Goal: Information Seeking & Learning: Learn about a topic

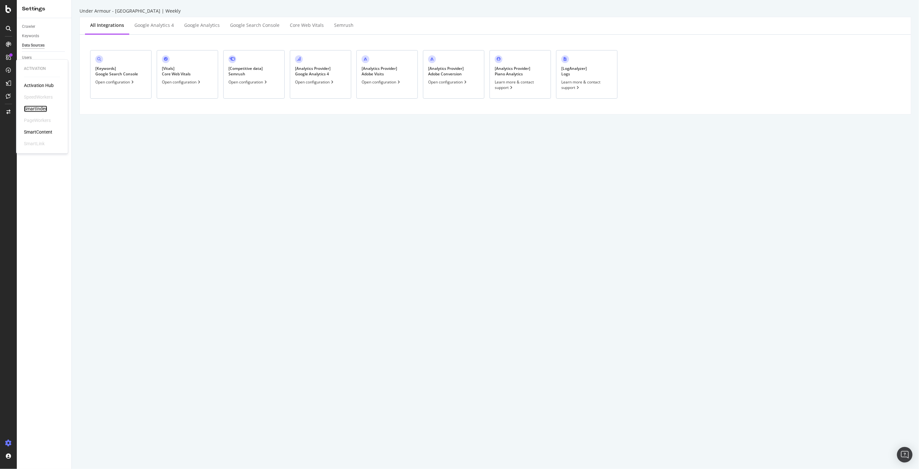
click at [36, 107] on div "SmartIndex" at bounding box center [35, 109] width 23 height 6
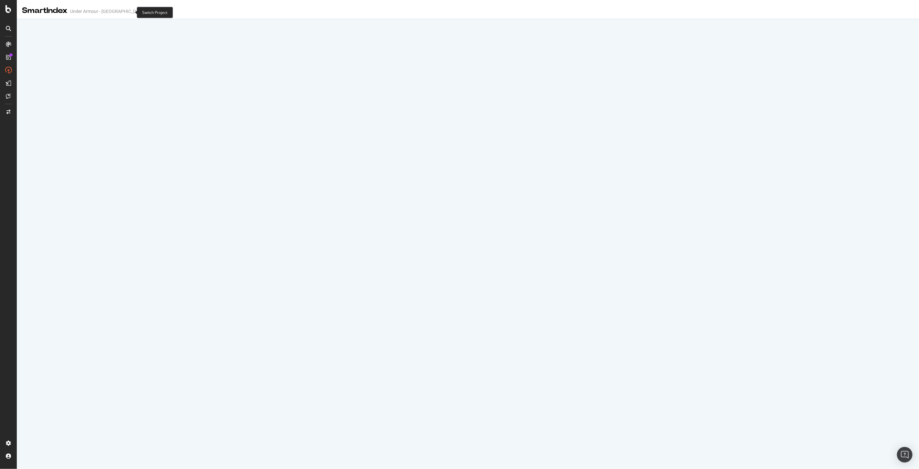
click at [164, 14] on icon "arrow-right-arrow-left" at bounding box center [166, 11] width 4 height 5
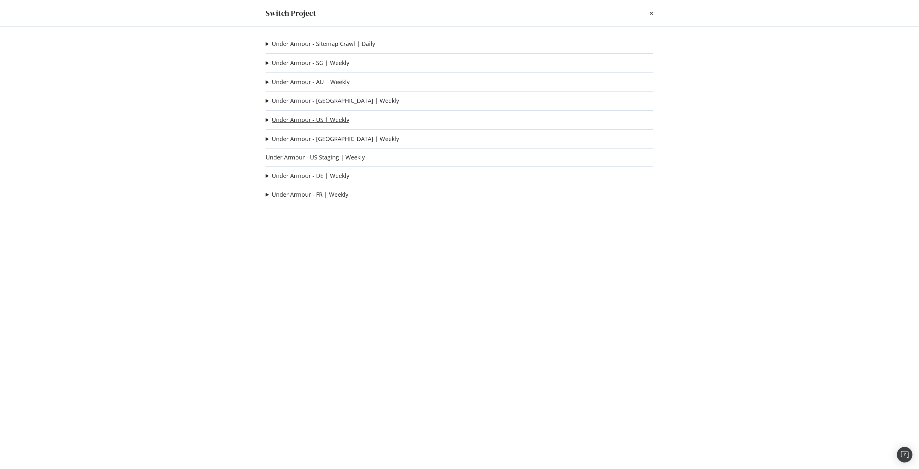
click at [325, 123] on link "Under Armour - US | Weekly" at bounding box center [311, 119] width 78 height 7
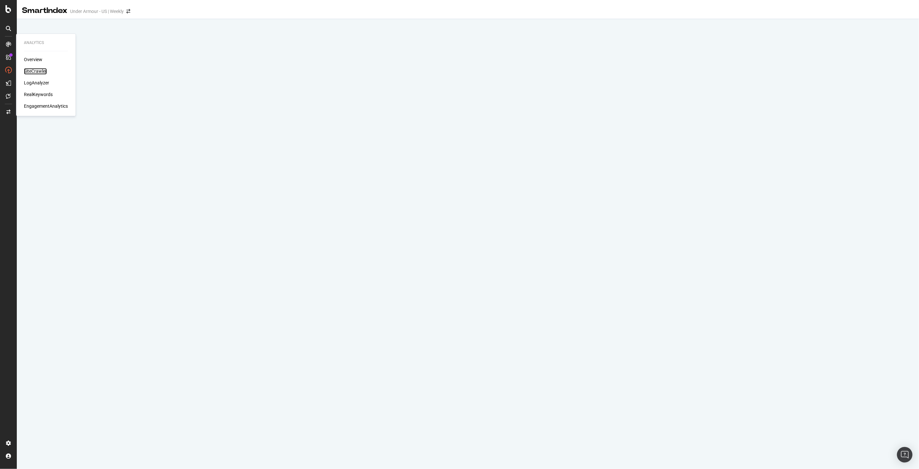
click at [38, 69] on div "SiteCrawler" at bounding box center [35, 71] width 23 height 6
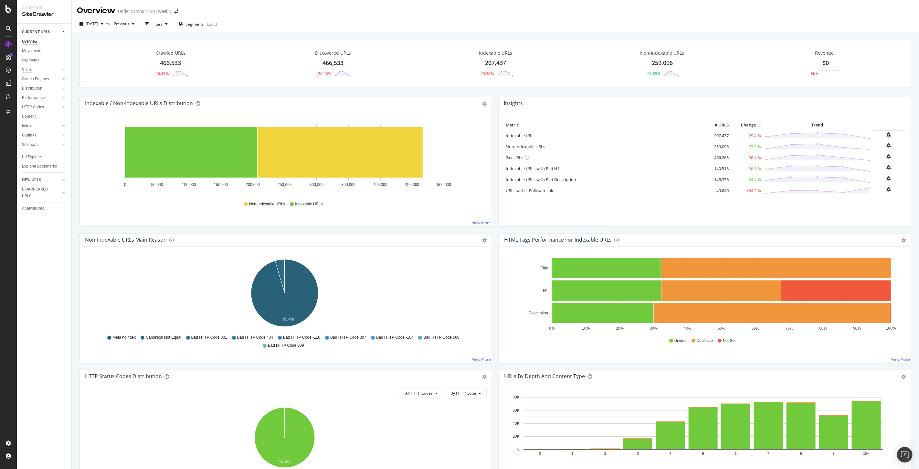
click at [28, 68] on div "Visits" at bounding box center [27, 69] width 10 height 7
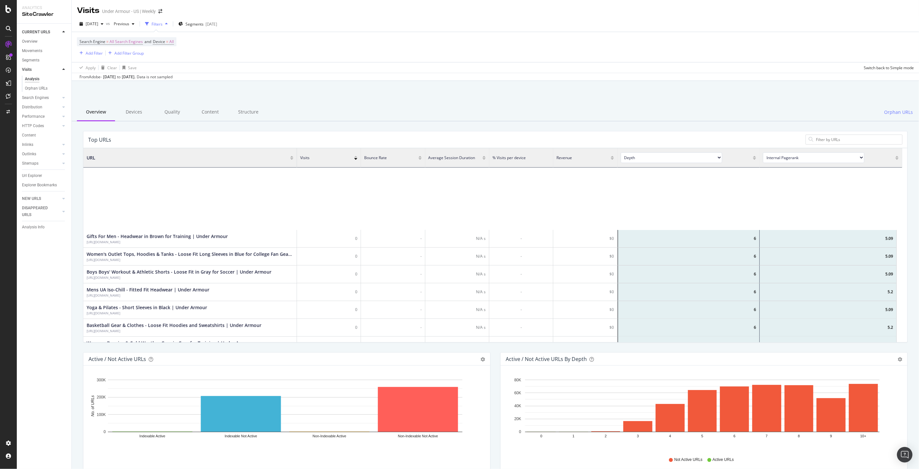
scroll to position [323, 0]
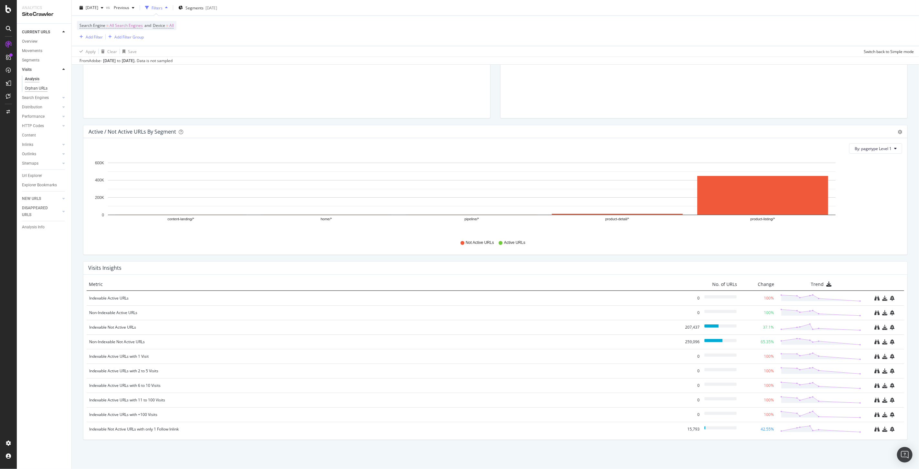
click at [33, 87] on div "Orphan URLs" at bounding box center [36, 88] width 23 height 7
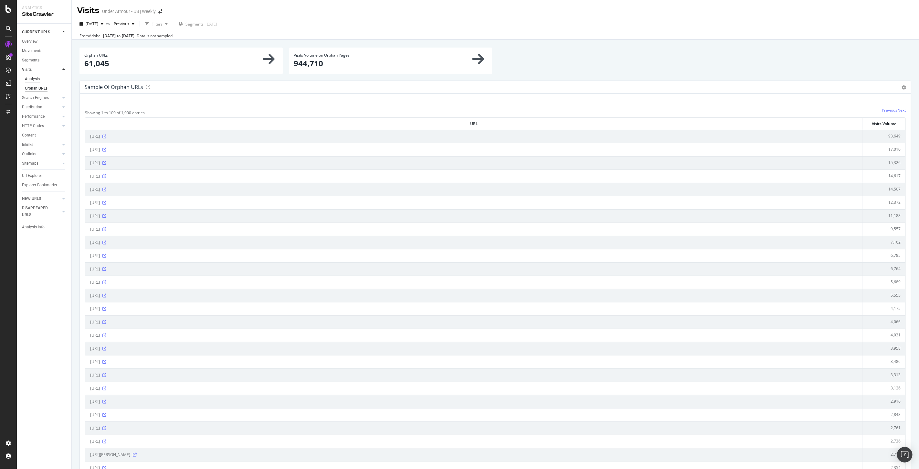
click at [30, 80] on div "Analysis" at bounding box center [32, 79] width 15 height 7
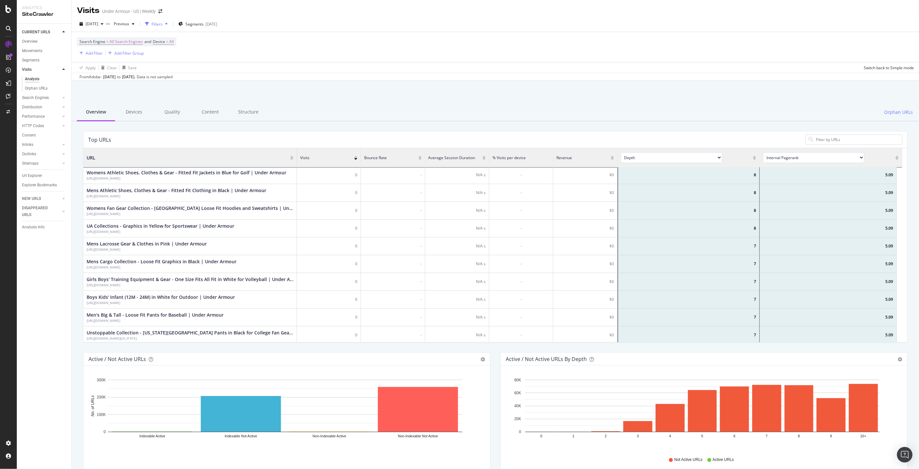
drag, startPoint x: 123, startPoint y: 108, endPoint x: 192, endPoint y: 146, distance: 78.7
click at [125, 108] on div "Devices" at bounding box center [134, 112] width 38 height 18
click at [136, 110] on div "Devices" at bounding box center [134, 112] width 38 height 18
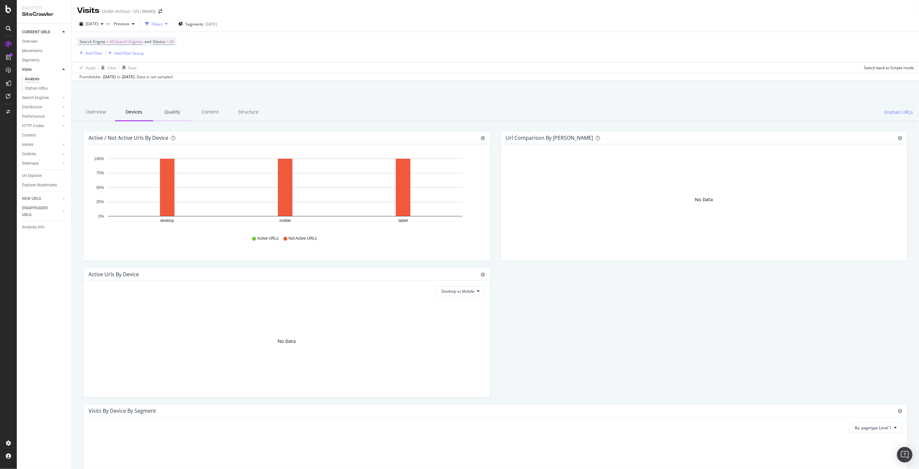
click at [169, 114] on div "Quality" at bounding box center [172, 112] width 38 height 18
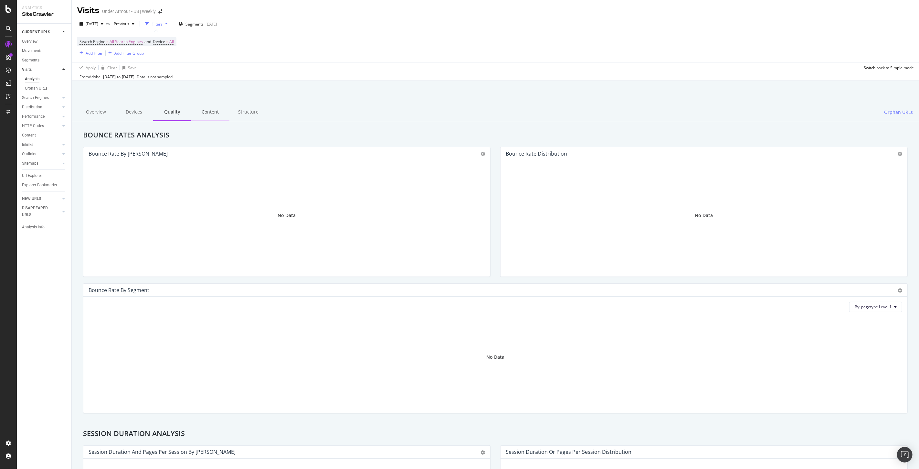
click at [208, 112] on div "Content" at bounding box center [210, 112] width 38 height 18
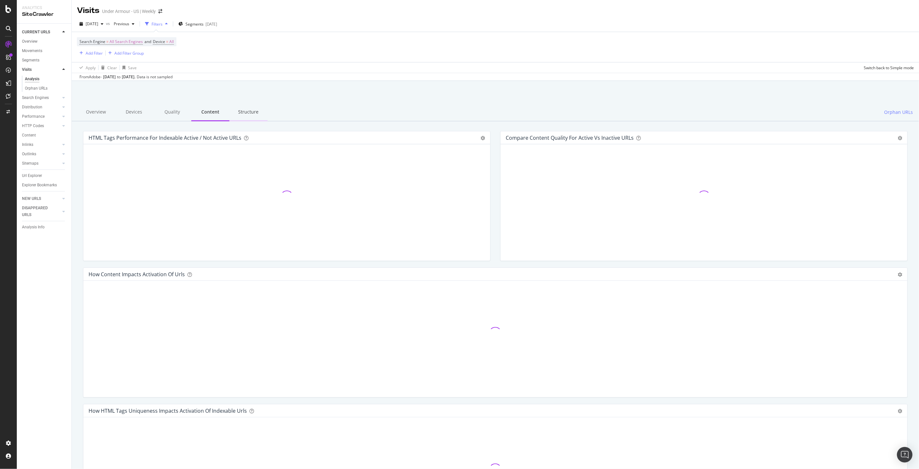
click at [247, 114] on div "Structure" at bounding box center [248, 112] width 38 height 18
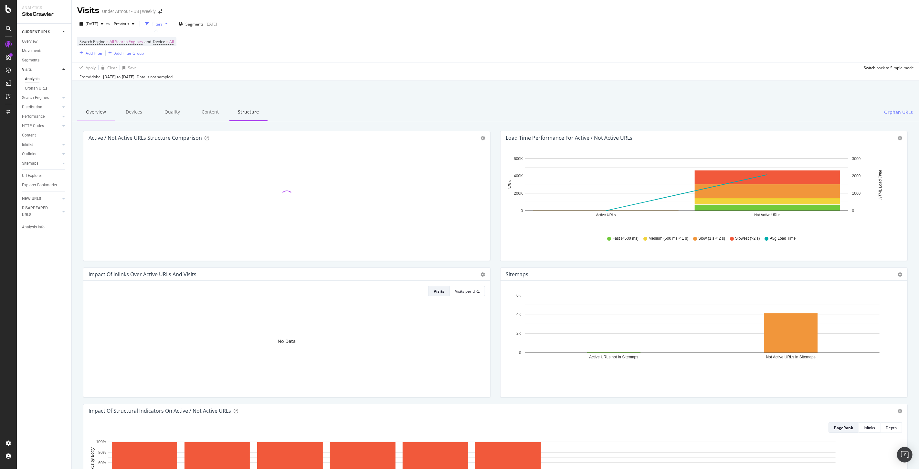
click at [95, 114] on div "Overview" at bounding box center [96, 112] width 38 height 18
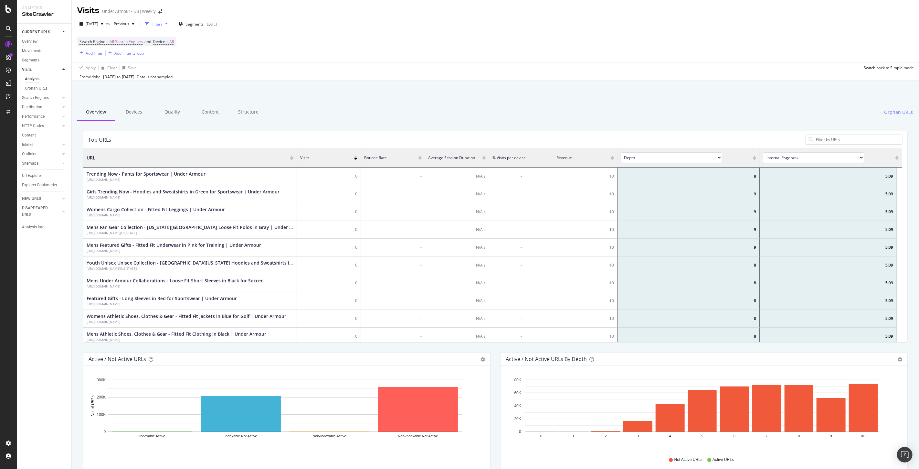
scroll to position [188, 813]
click at [126, 40] on span "All Search Engines" at bounding box center [126, 41] width 33 height 9
click at [106, 55] on span "All Search Engines" at bounding box center [101, 56] width 33 height 5
click at [319, 101] on div at bounding box center [495, 97] width 832 height 27
click at [162, 41] on span "Device" at bounding box center [159, 41] width 12 height 5
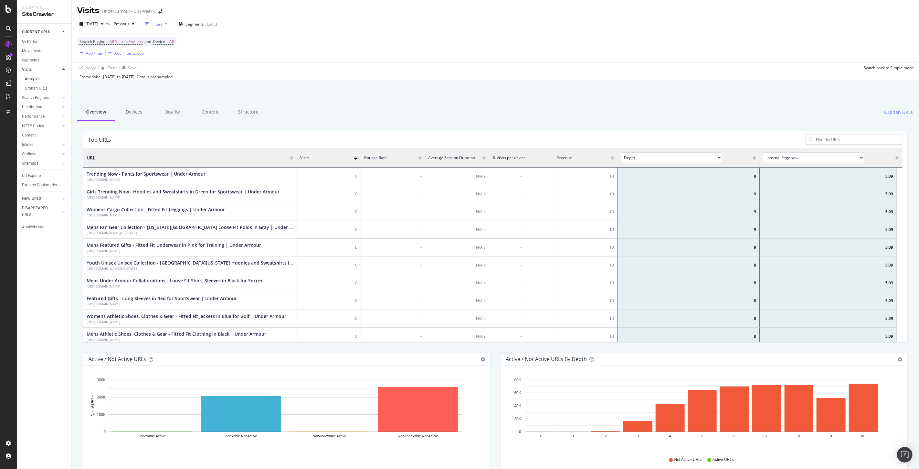
click at [317, 98] on div at bounding box center [495, 97] width 832 height 27
click at [896, 109] on span "Orphan URLs" at bounding box center [898, 112] width 29 height 6
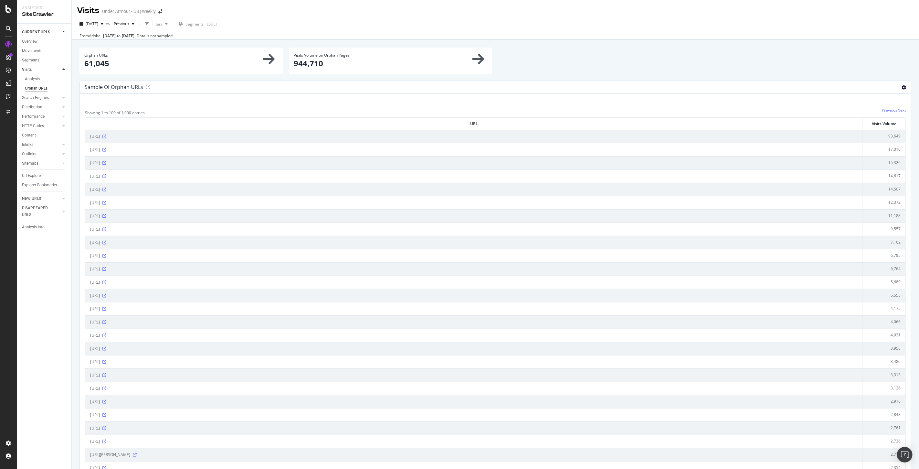
click at [902, 89] on icon at bounding box center [904, 87] width 5 height 5
click at [725, 91] on div "Sample of orphan URLs Table Expand Export as CSV" at bounding box center [495, 87] width 831 height 13
